Goal: Task Accomplishment & Management: Manage account settings

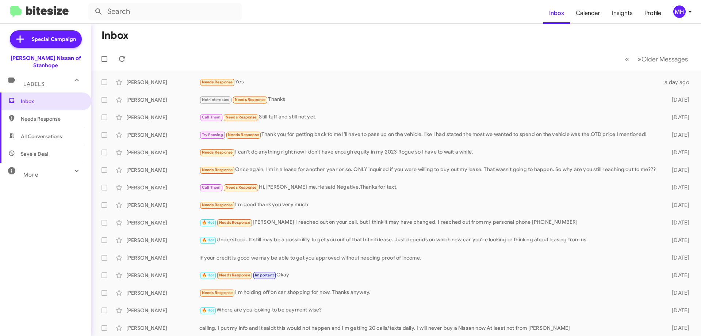
click at [46, 133] on span "All Conversations" at bounding box center [41, 136] width 41 height 7
type input "in:all-conversations"
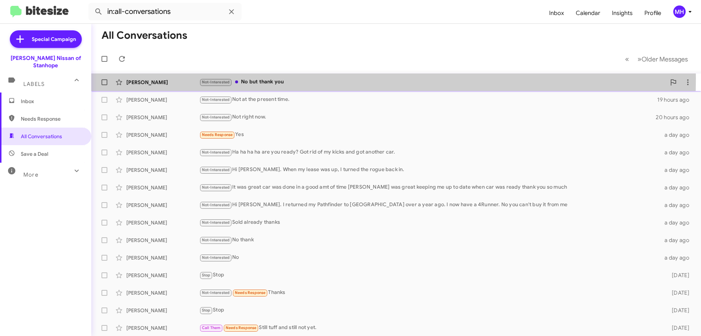
click at [266, 78] on div "Not-Interested No but thank you" at bounding box center [432, 82] width 467 height 8
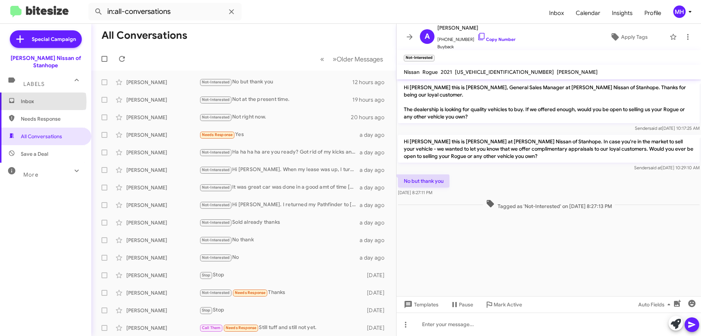
click at [33, 98] on span "Inbox" at bounding box center [52, 101] width 62 height 7
